Goal: Information Seeking & Learning: Learn about a topic

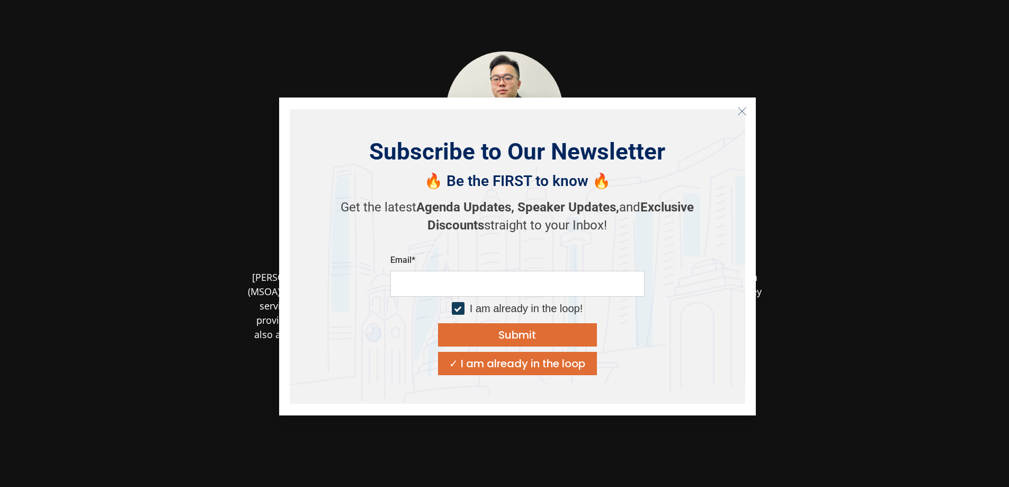
click at [738, 107] on line "Close" at bounding box center [741, 110] width 7 height 7
